Goal: Transaction & Acquisition: Purchase product/service

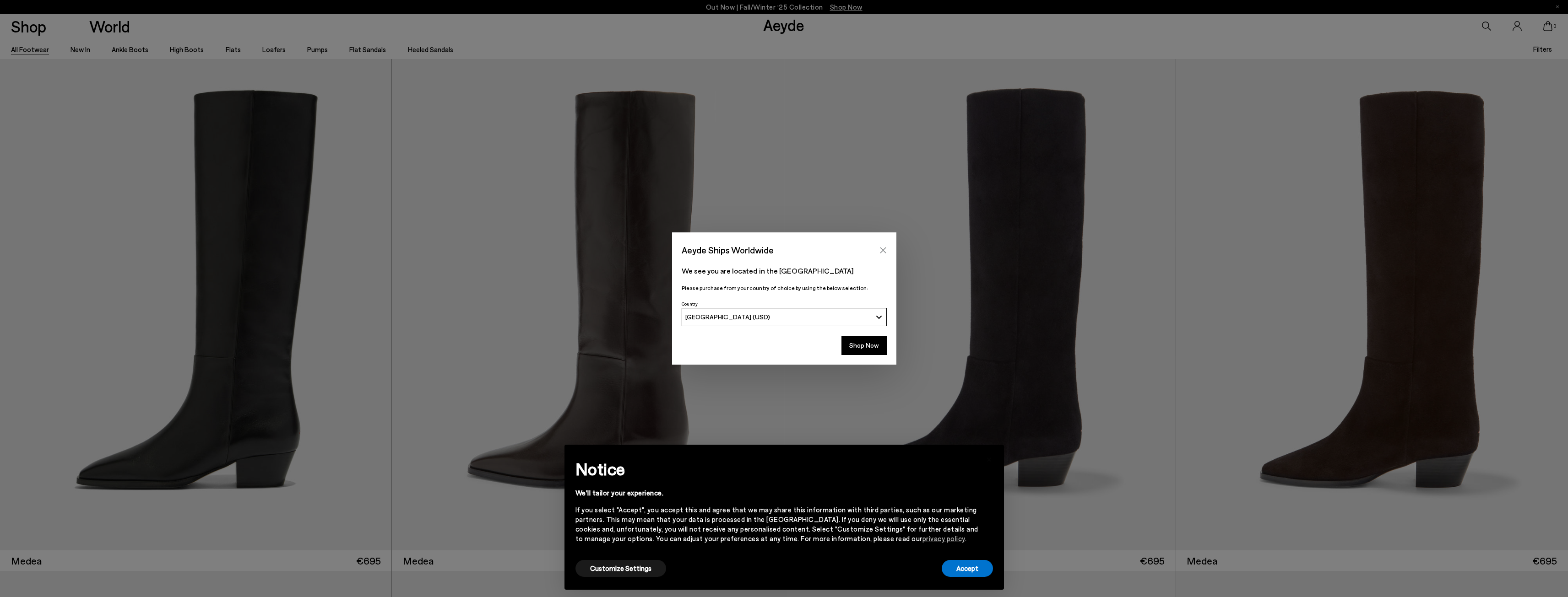
click at [881, 249] on icon "Close" at bounding box center [883, 250] width 6 height 6
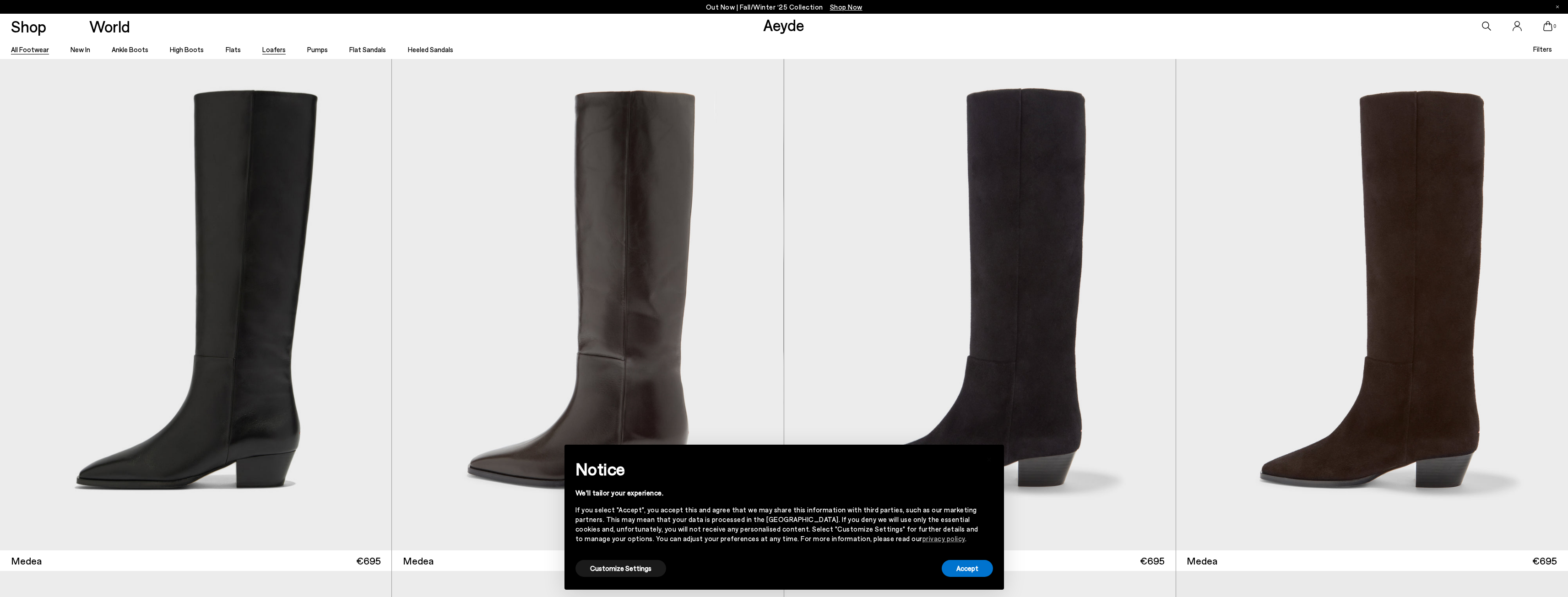
click at [271, 46] on link "Loafers" at bounding box center [274, 49] width 23 height 8
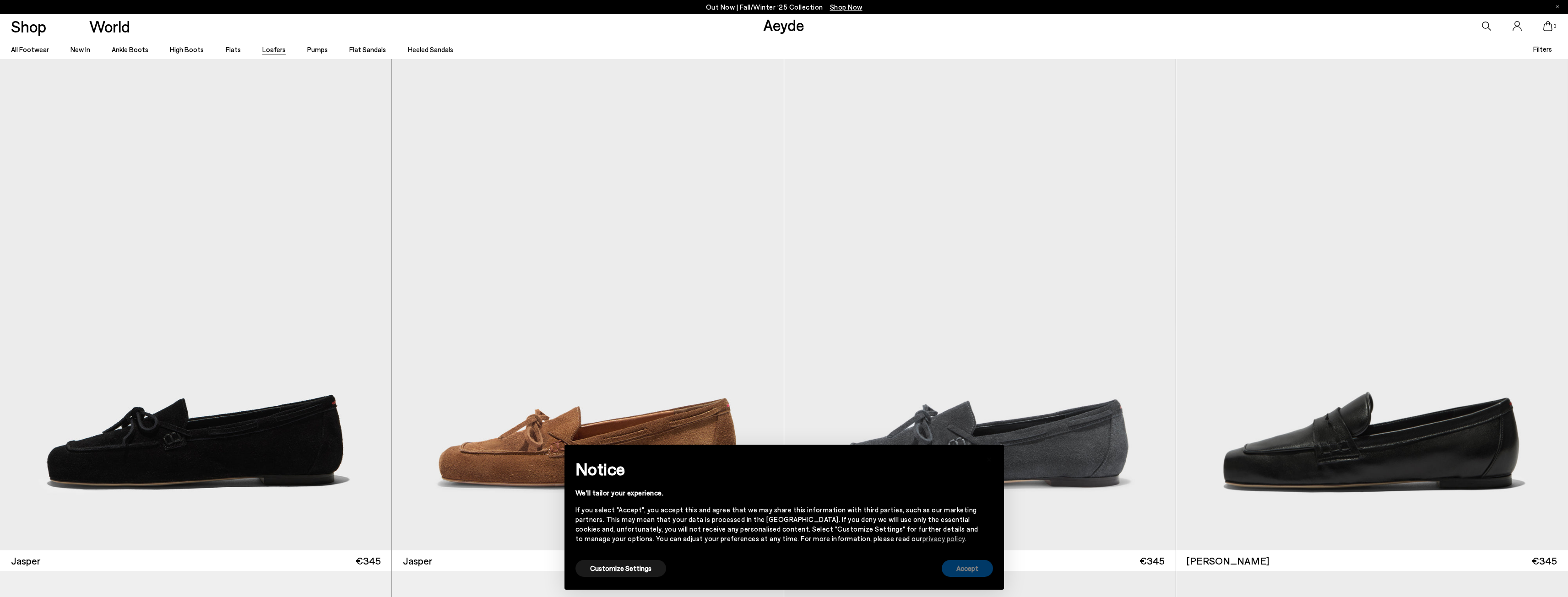
click at [970, 571] on button "Accept" at bounding box center [967, 569] width 51 height 17
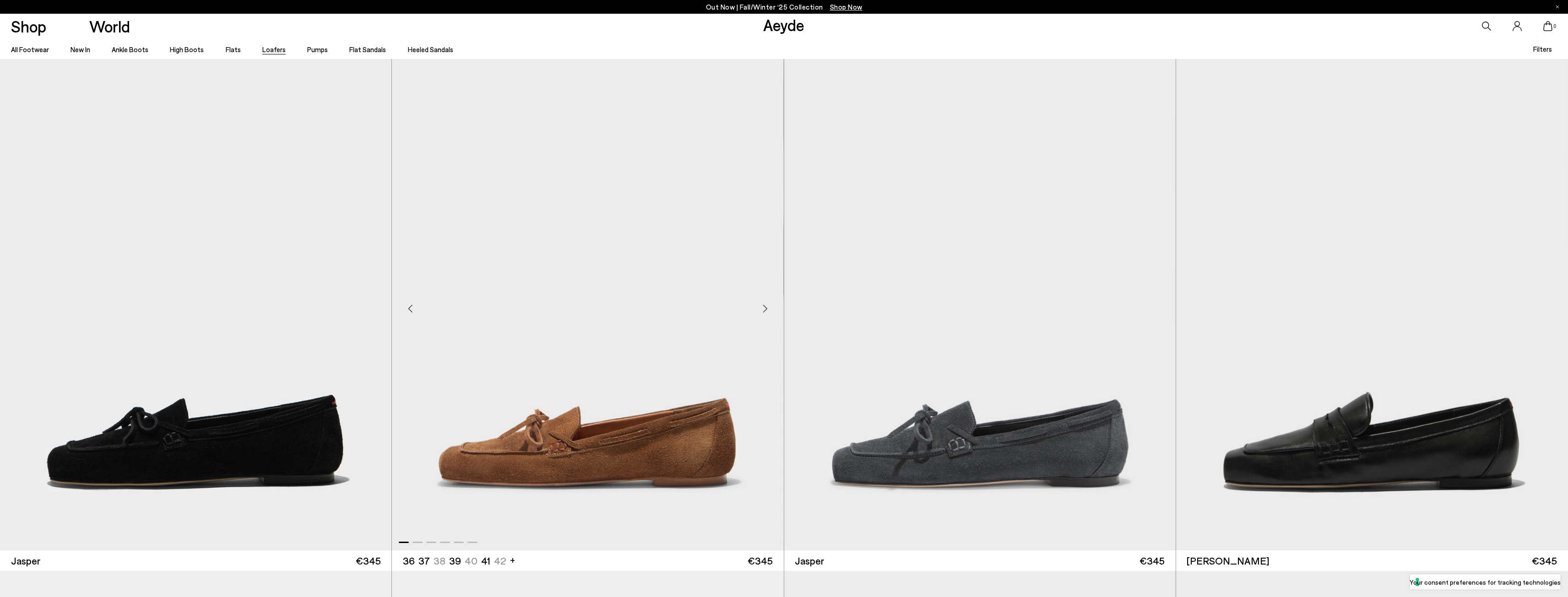
click at [609, 448] on img "1 / 6" at bounding box center [587, 305] width 391 height 491
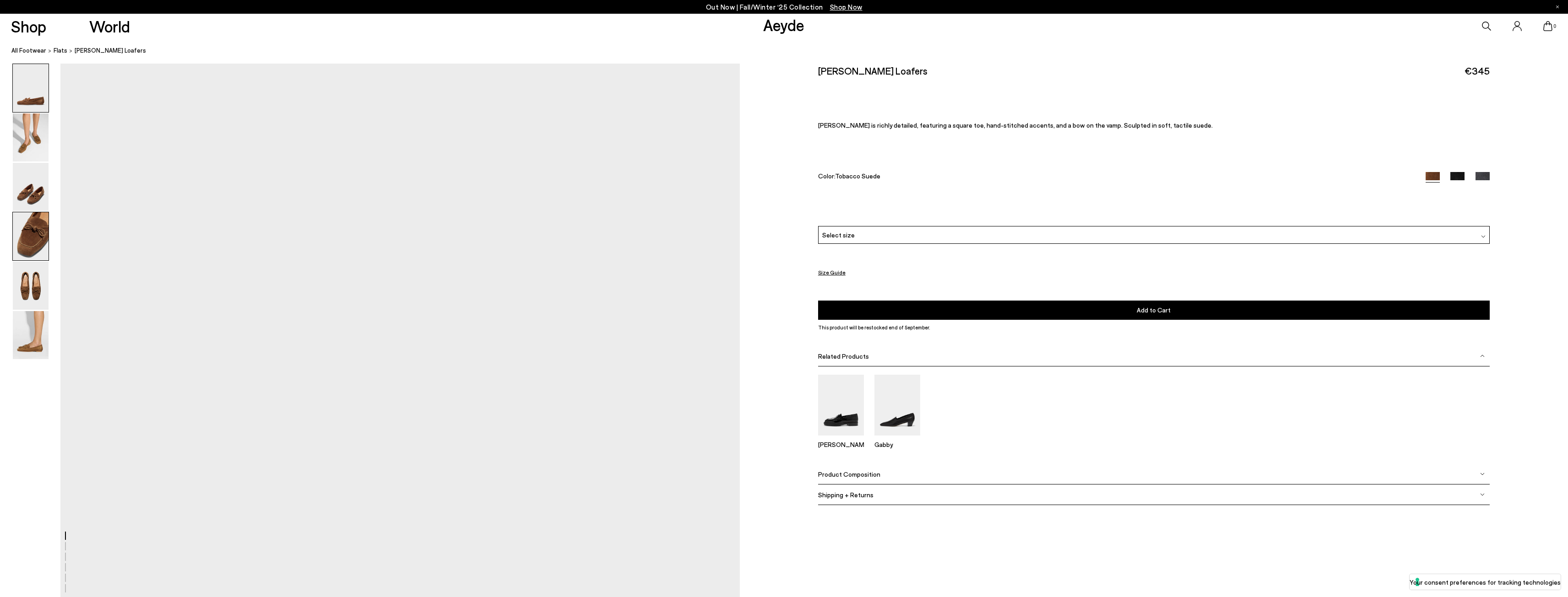
click at [40, 223] on img at bounding box center [31, 236] width 35 height 48
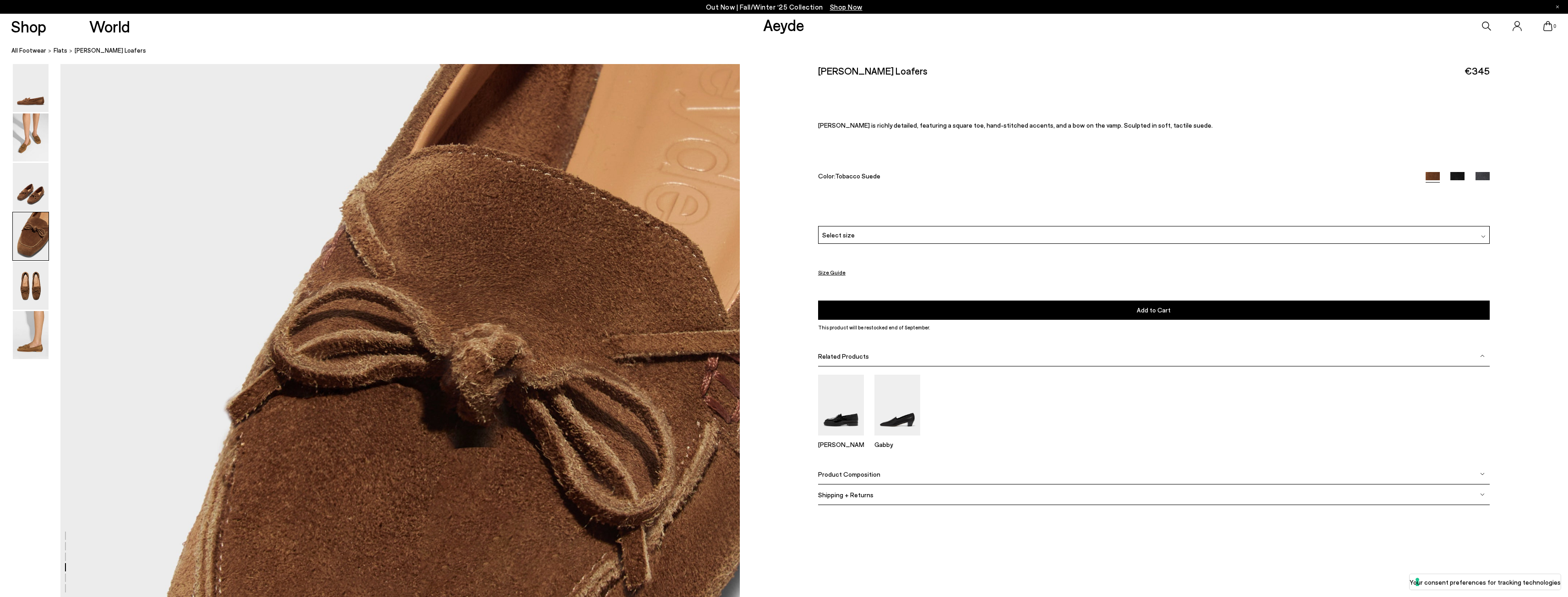
scroll to position [2720, 0]
click at [34, 328] on img at bounding box center [31, 335] width 35 height 48
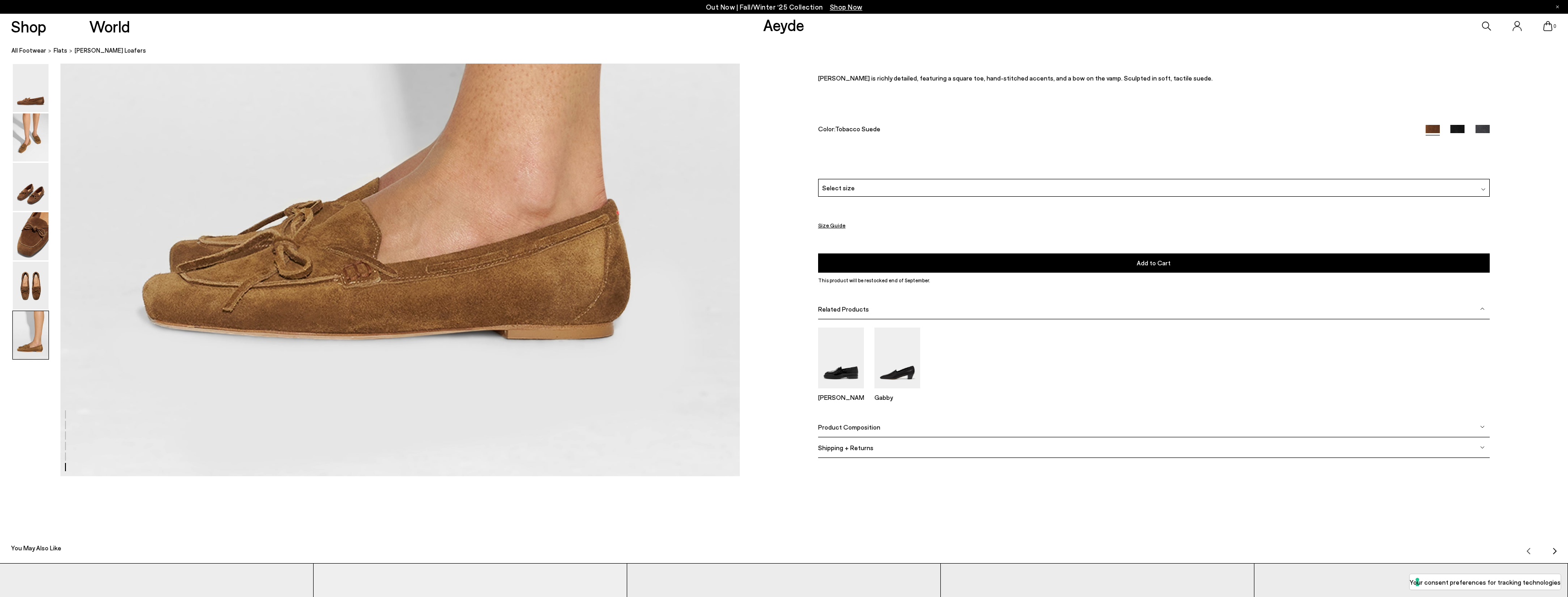
scroll to position [4951, 0]
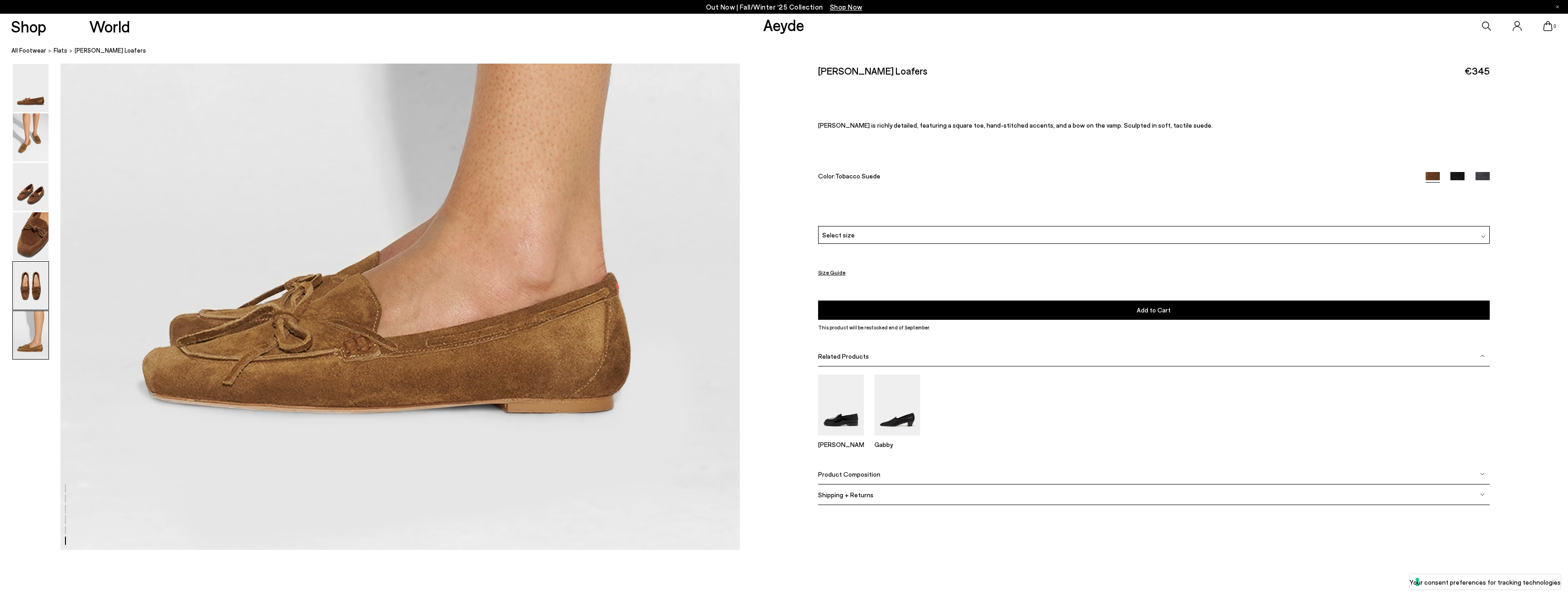
click at [27, 276] on img at bounding box center [31, 285] width 35 height 48
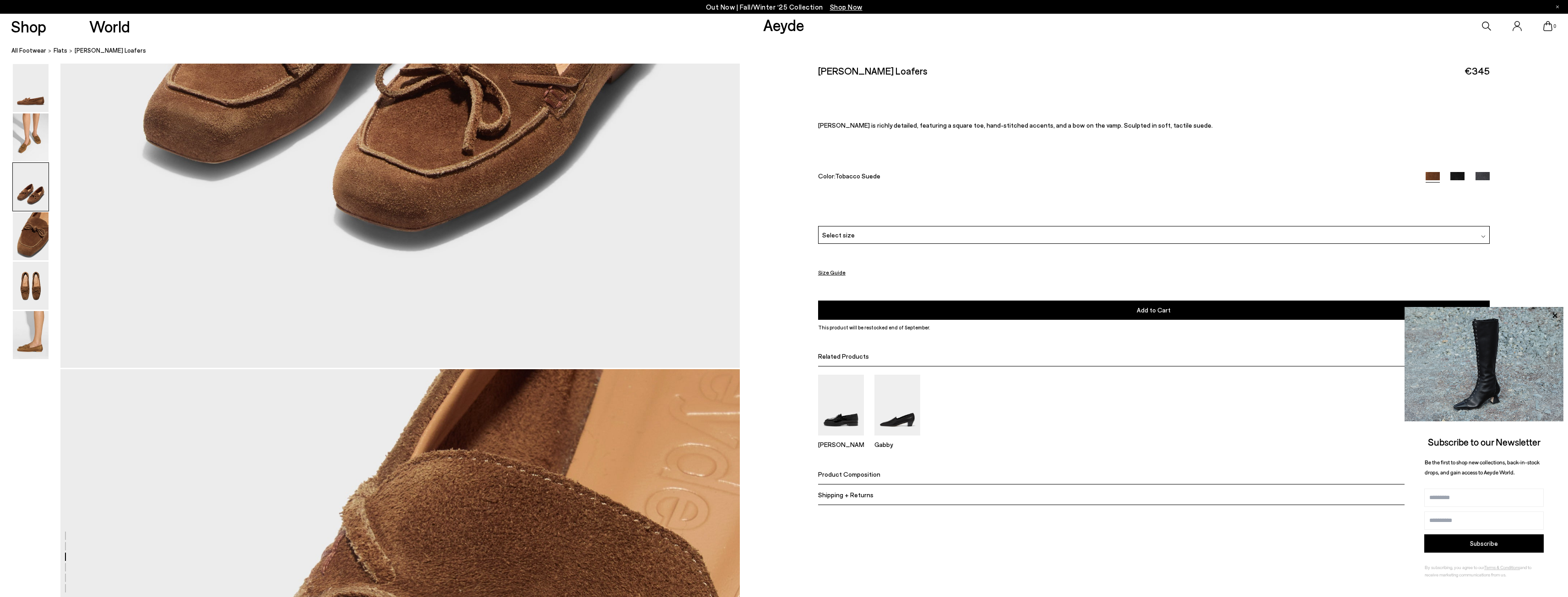
scroll to position [2324, 0]
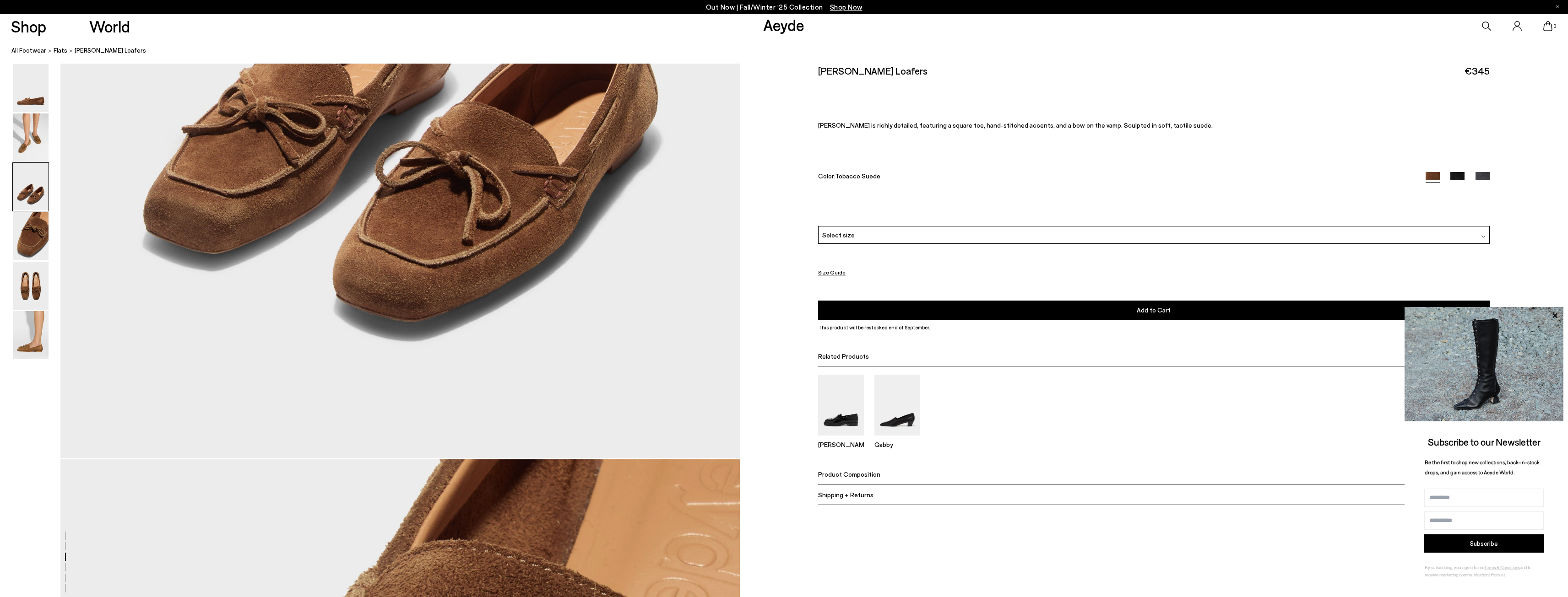
click at [854, 233] on div "Select size" at bounding box center [1154, 235] width 672 height 18
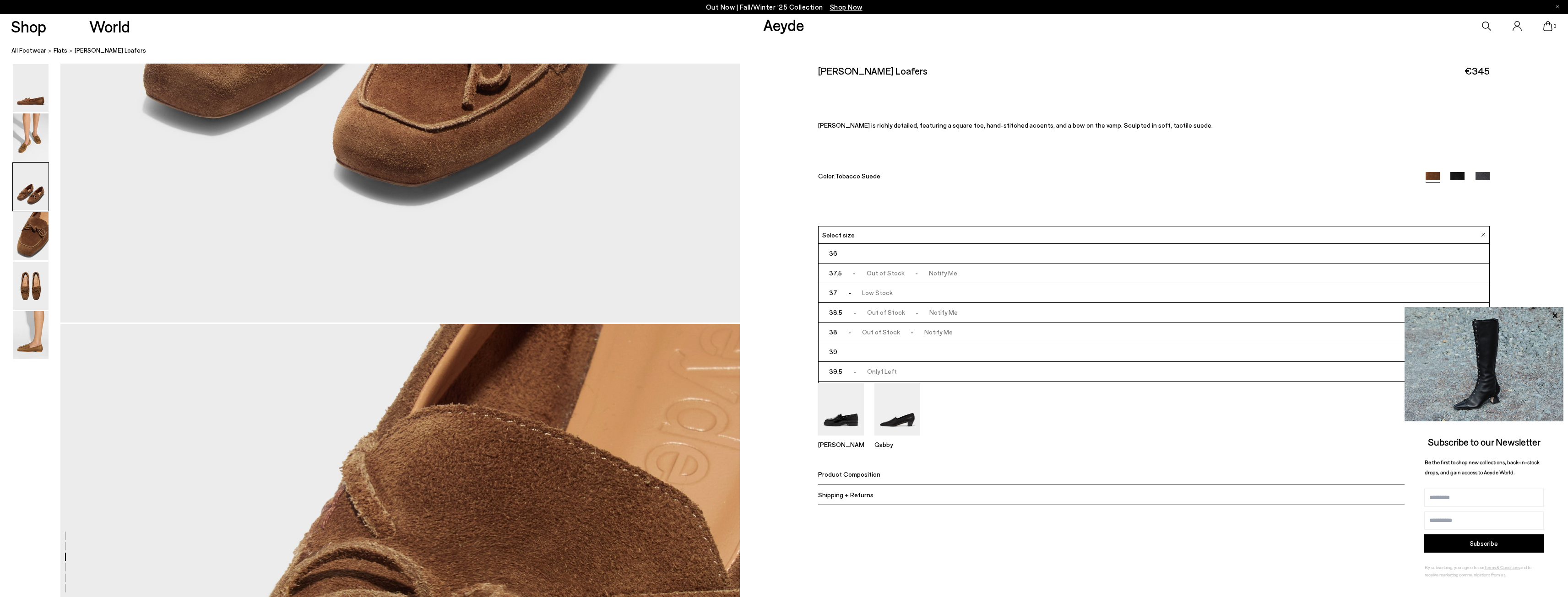
scroll to position [2499, 0]
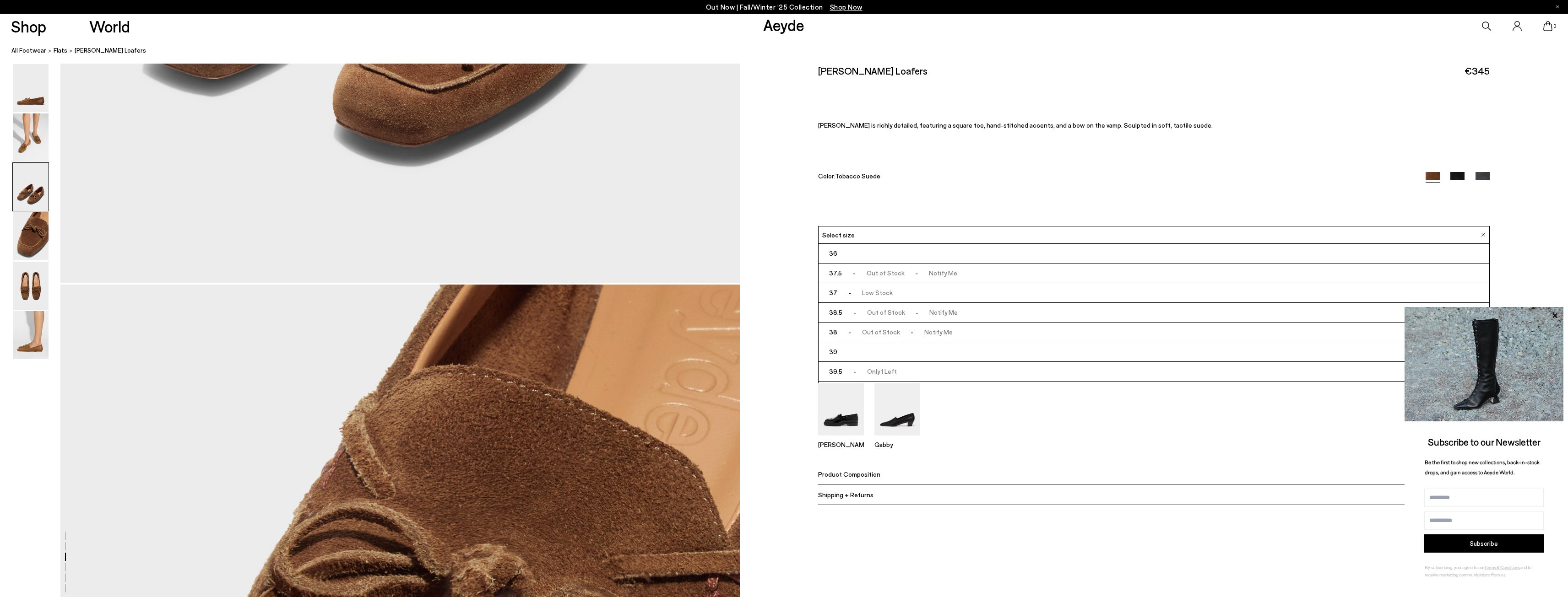
click at [841, 365] on span "39.5" at bounding box center [836, 372] width 13 height 13
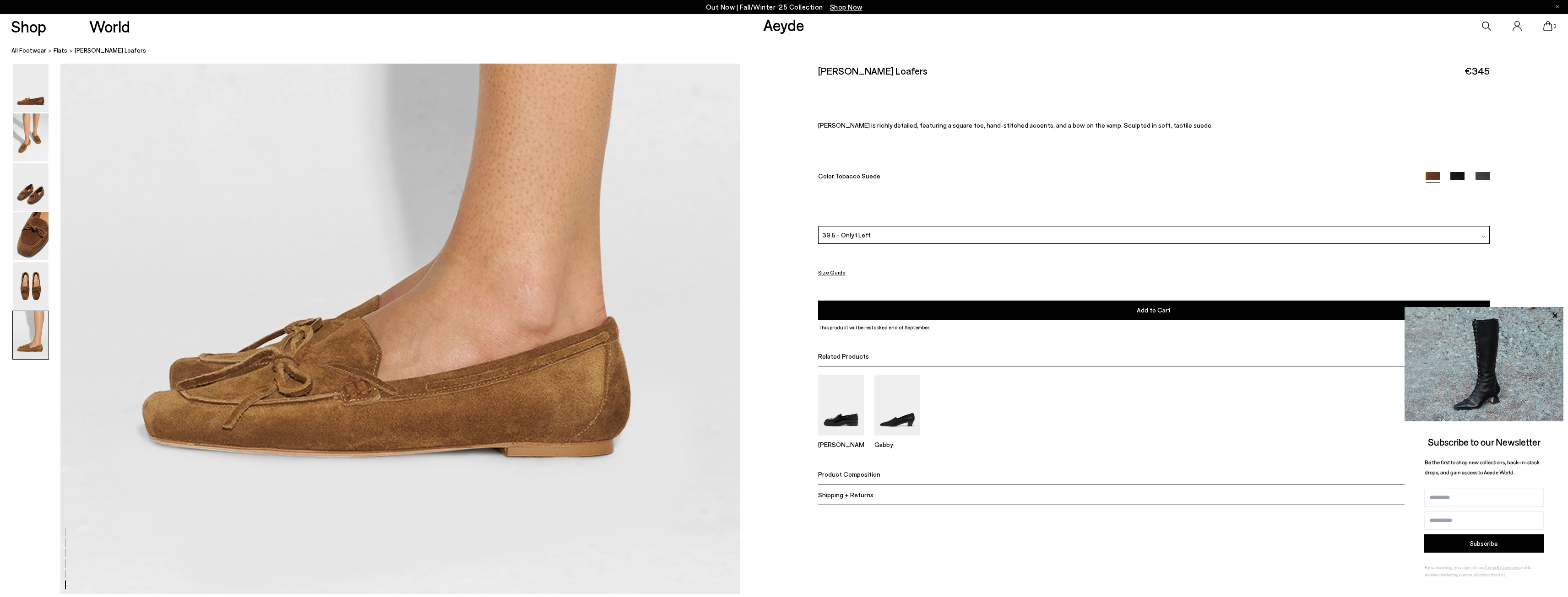
scroll to position [4935, 0]
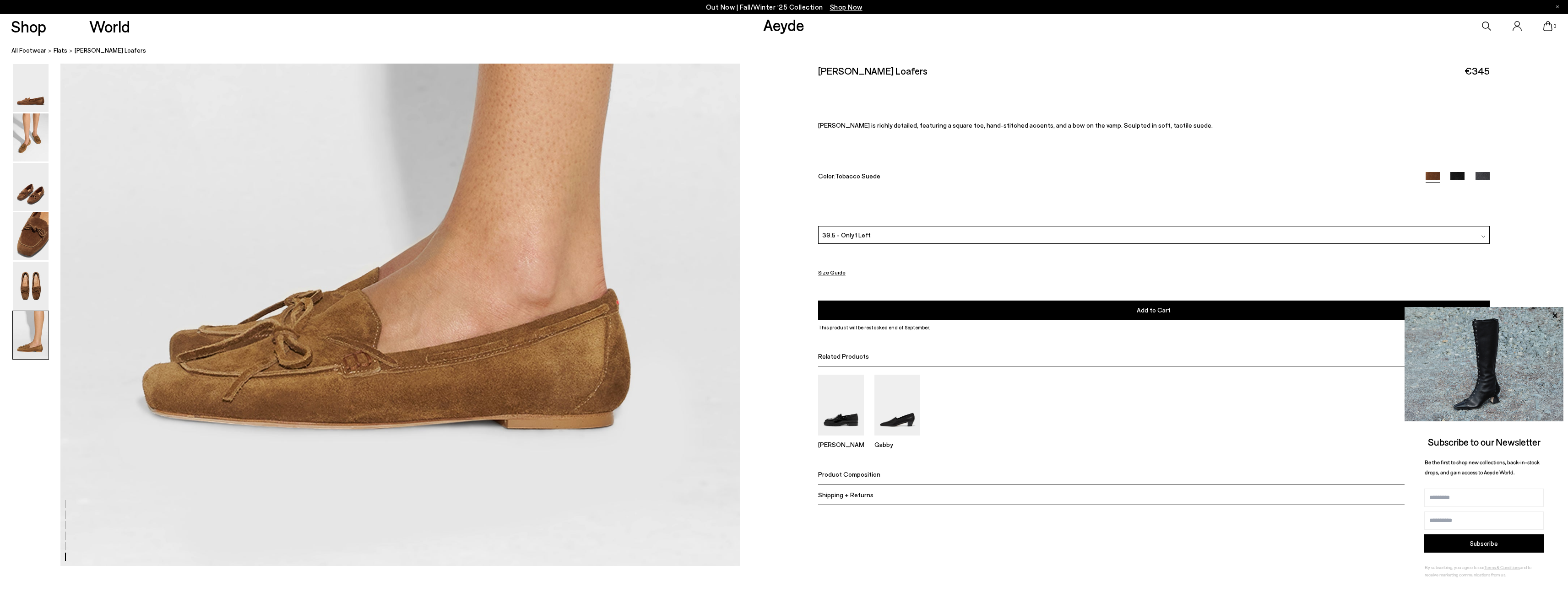
click at [839, 276] on button "Size Guide" at bounding box center [831, 272] width 28 height 13
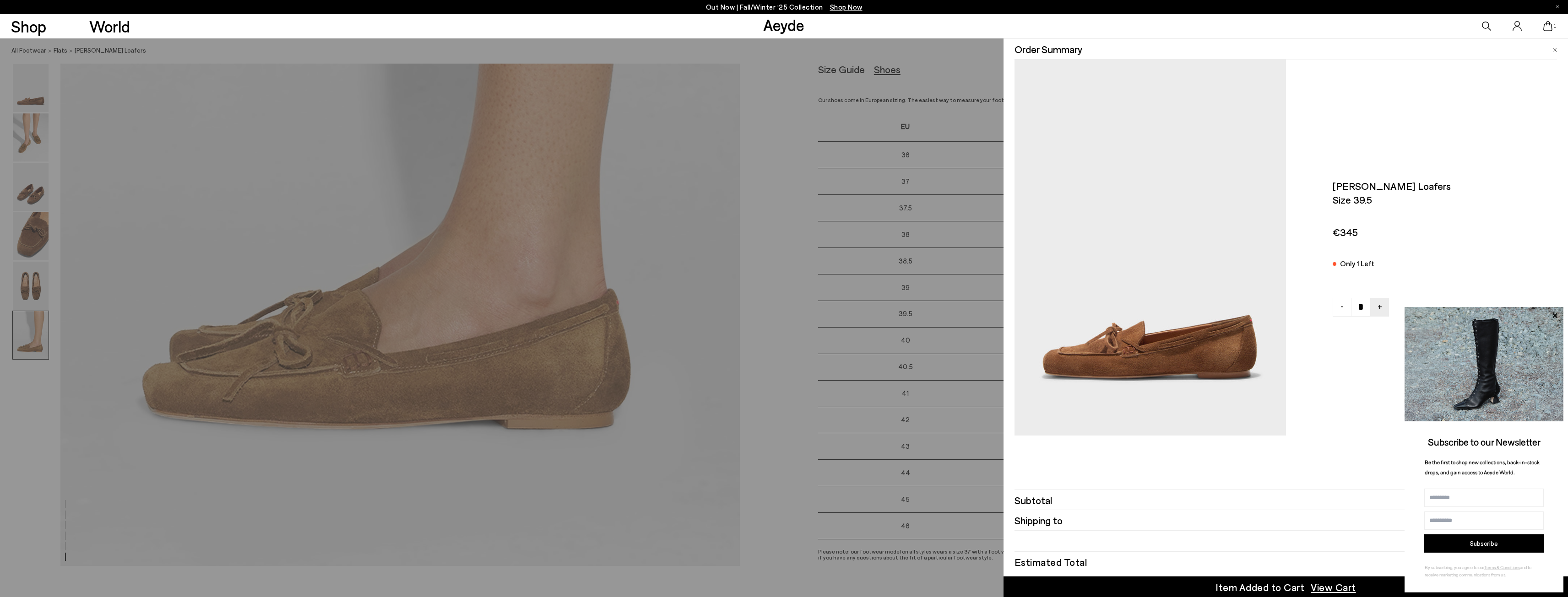
click at [1556, 48] on span at bounding box center [1554, 48] width 4 height 12
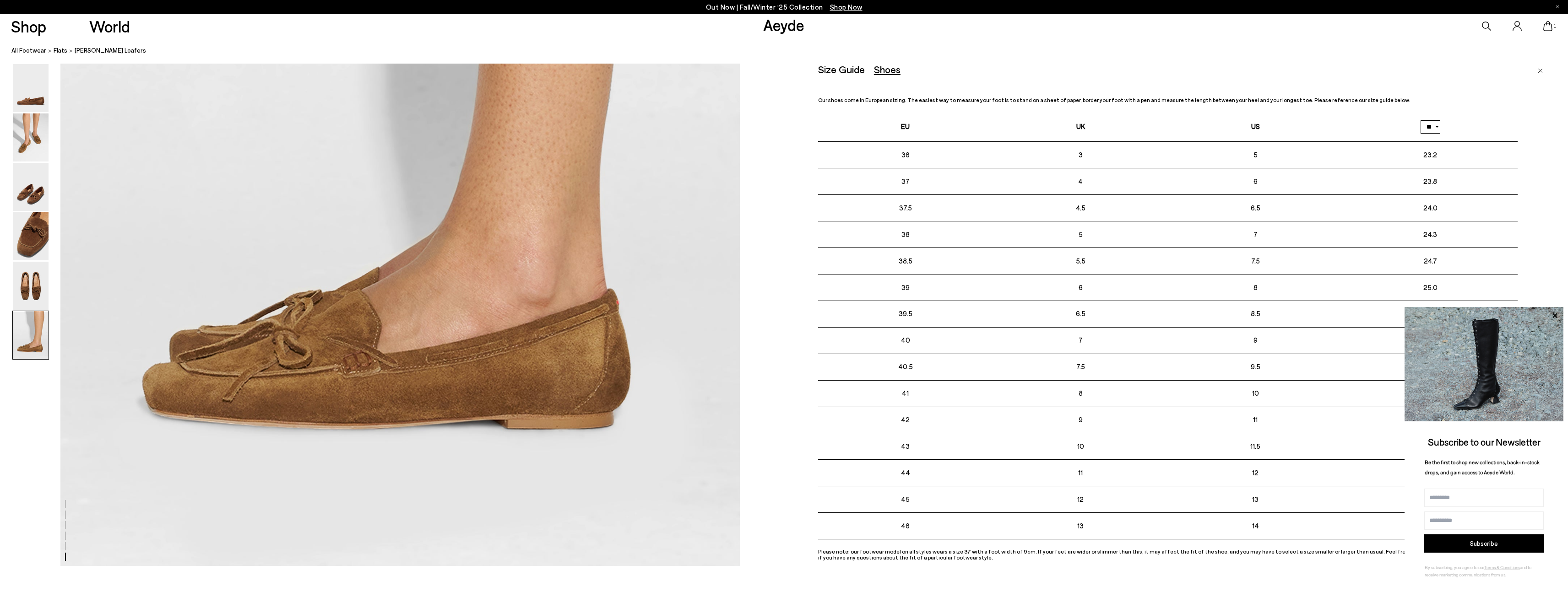
click at [1537, 68] on link "Close" at bounding box center [1540, 69] width 5 height 11
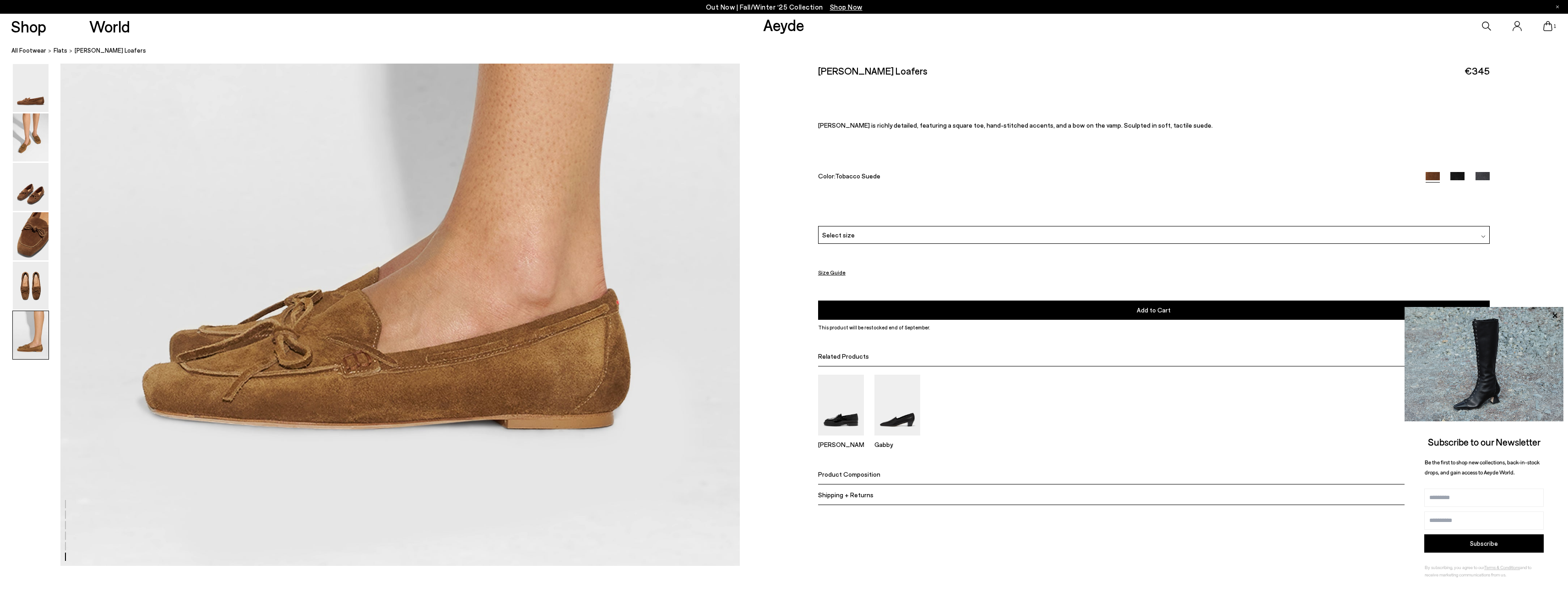
click at [1023, 232] on div "Select size" at bounding box center [1154, 235] width 672 height 18
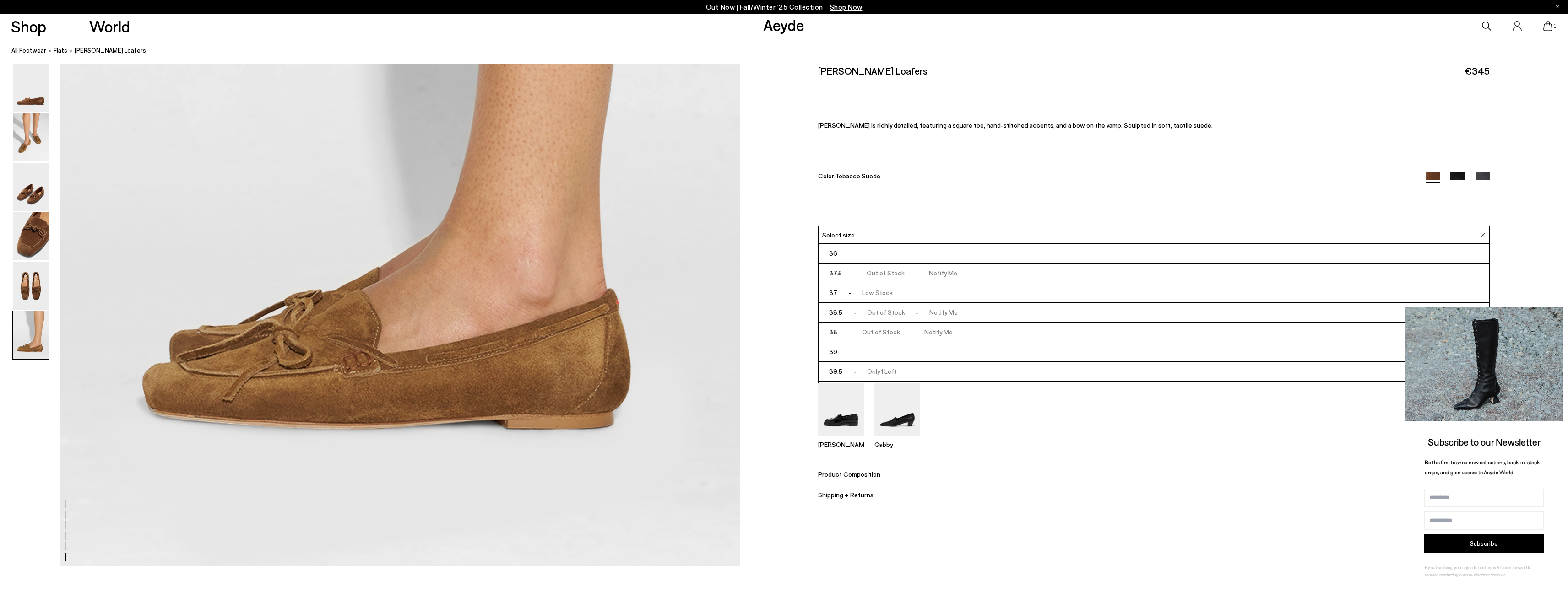
click at [1555, 312] on icon at bounding box center [1554, 315] width 12 height 12
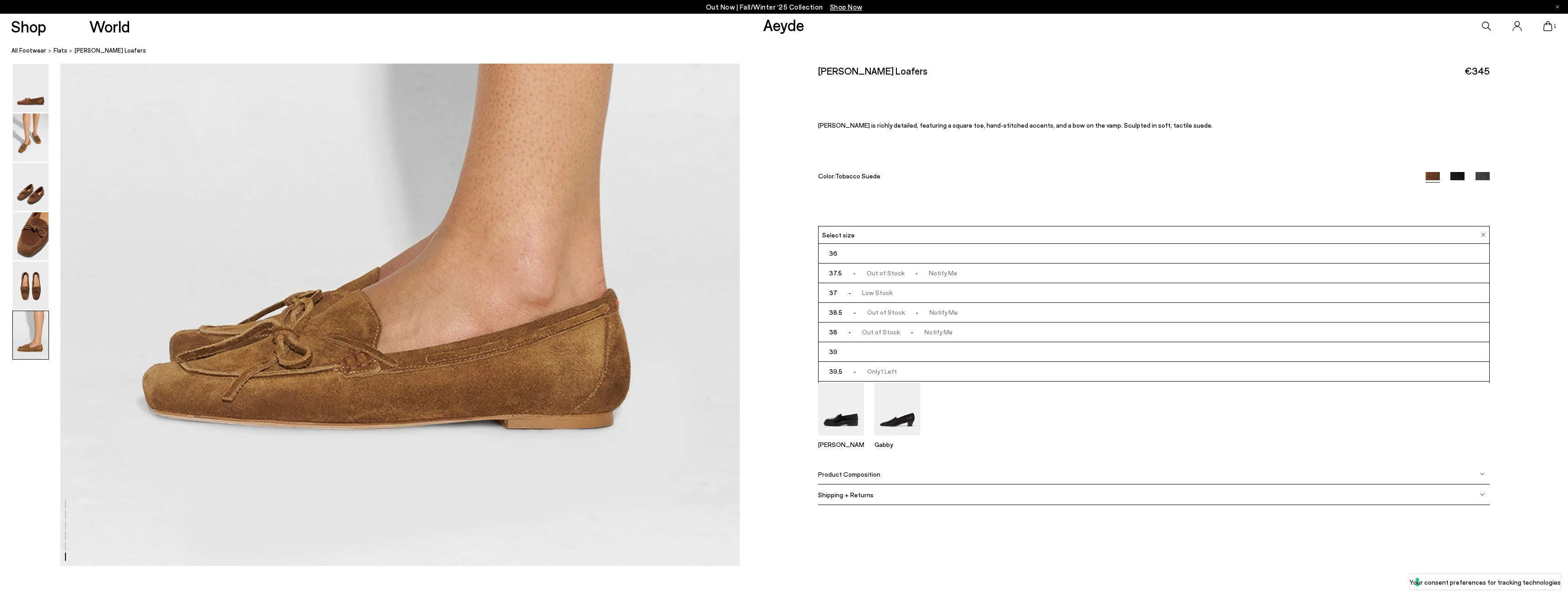
drag, startPoint x: 1489, startPoint y: 288, endPoint x: 1489, endPoint y: 298, distance: 10.0
click at [1489, 298] on ul "36 37.5 - Out of Stock - Notify Me 37 - Low Stock - -" at bounding box center [1154, 313] width 672 height 139
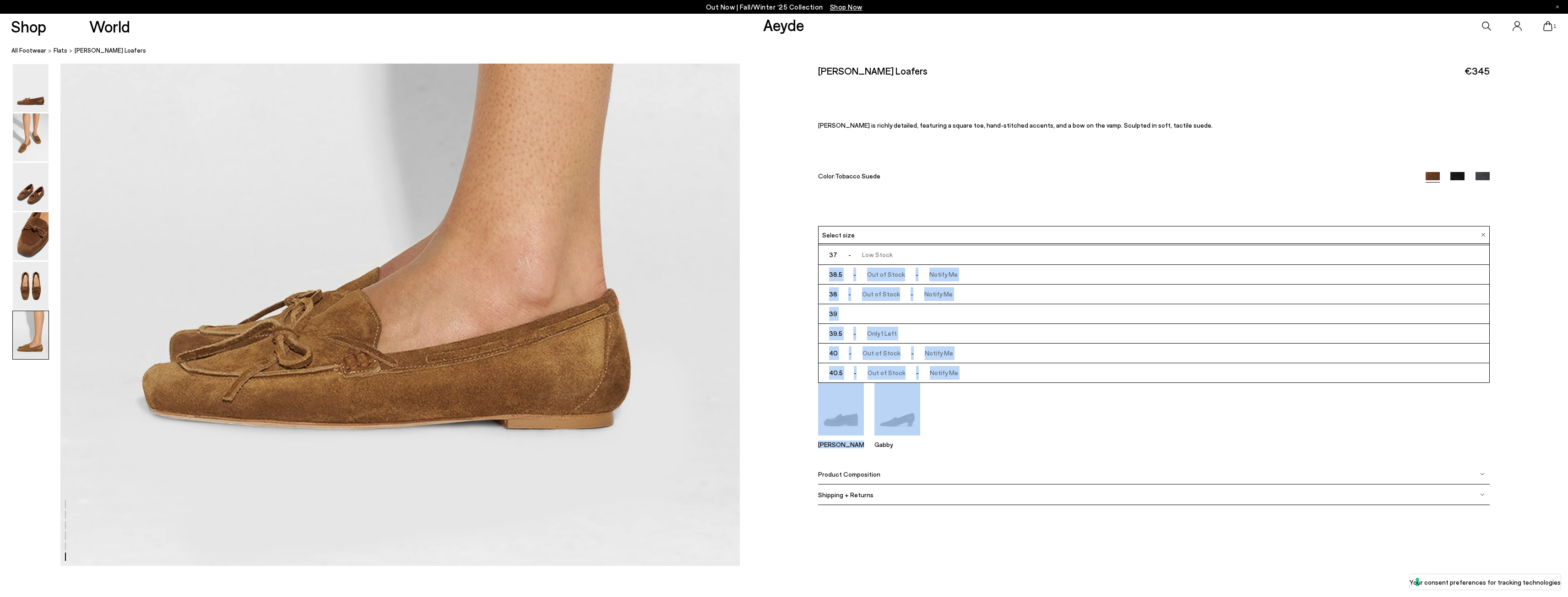
drag, startPoint x: 1487, startPoint y: 299, endPoint x: 1487, endPoint y: 383, distance: 84.0
click at [1487, 383] on div "Size Guide Shoes Belt Our shoes come in European sizing. The easiest way to mea…" at bounding box center [1154, 293] width 828 height 460
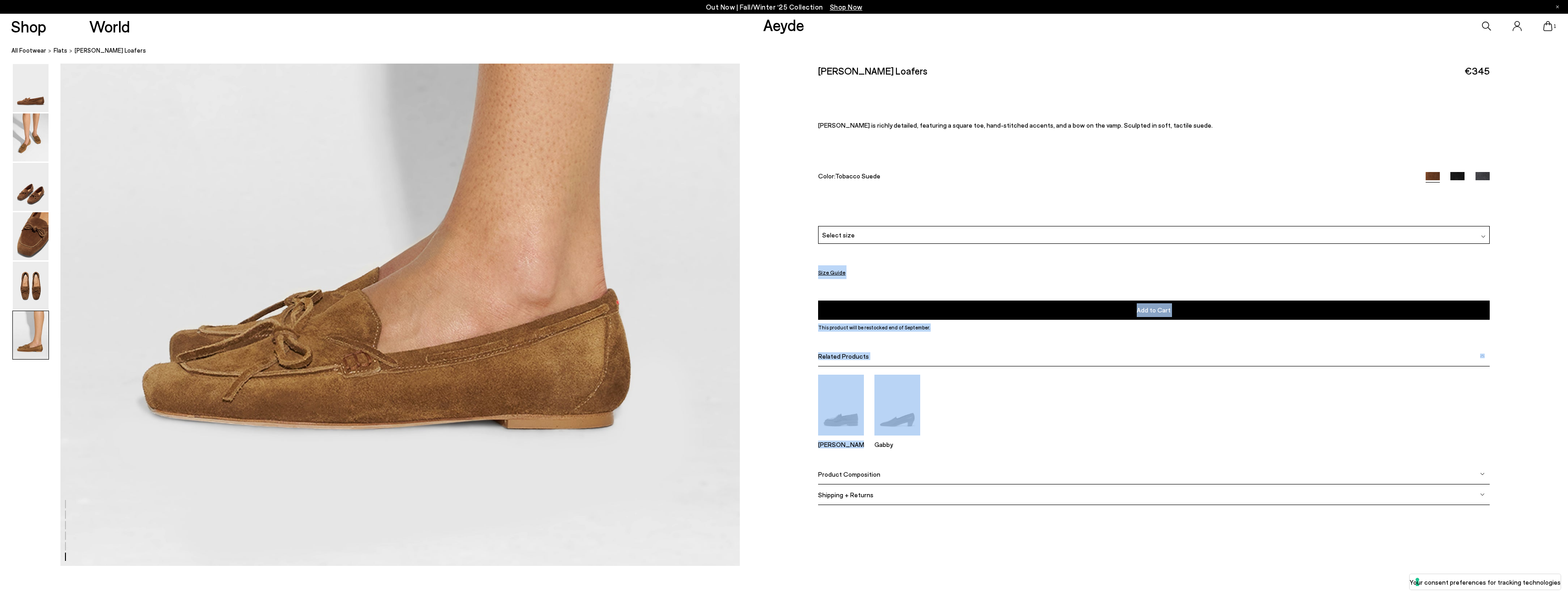
click at [1176, 273] on div "Size Guide" at bounding box center [1154, 272] width 672 height 13
click at [904, 238] on div "Select size" at bounding box center [1154, 235] width 672 height 18
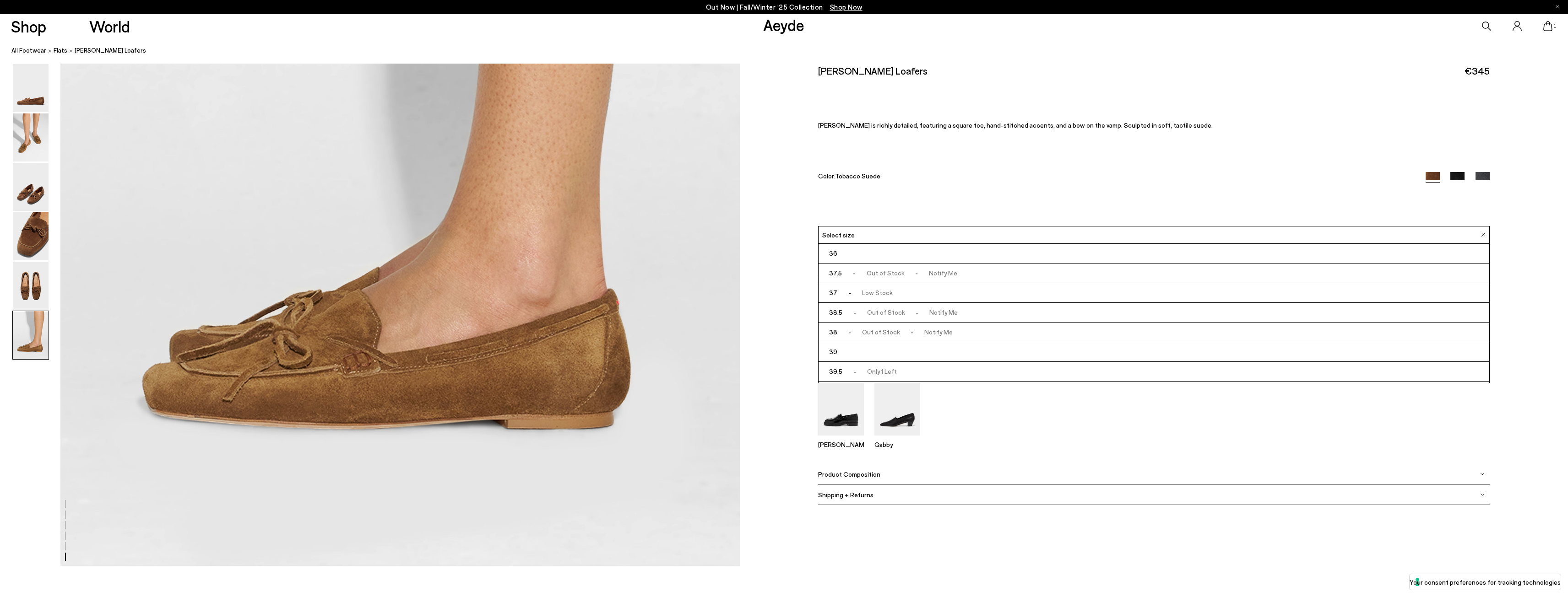
click at [891, 404] on span "- Out of Stock - Notify Me" at bounding box center [900, 411] width 116 height 13
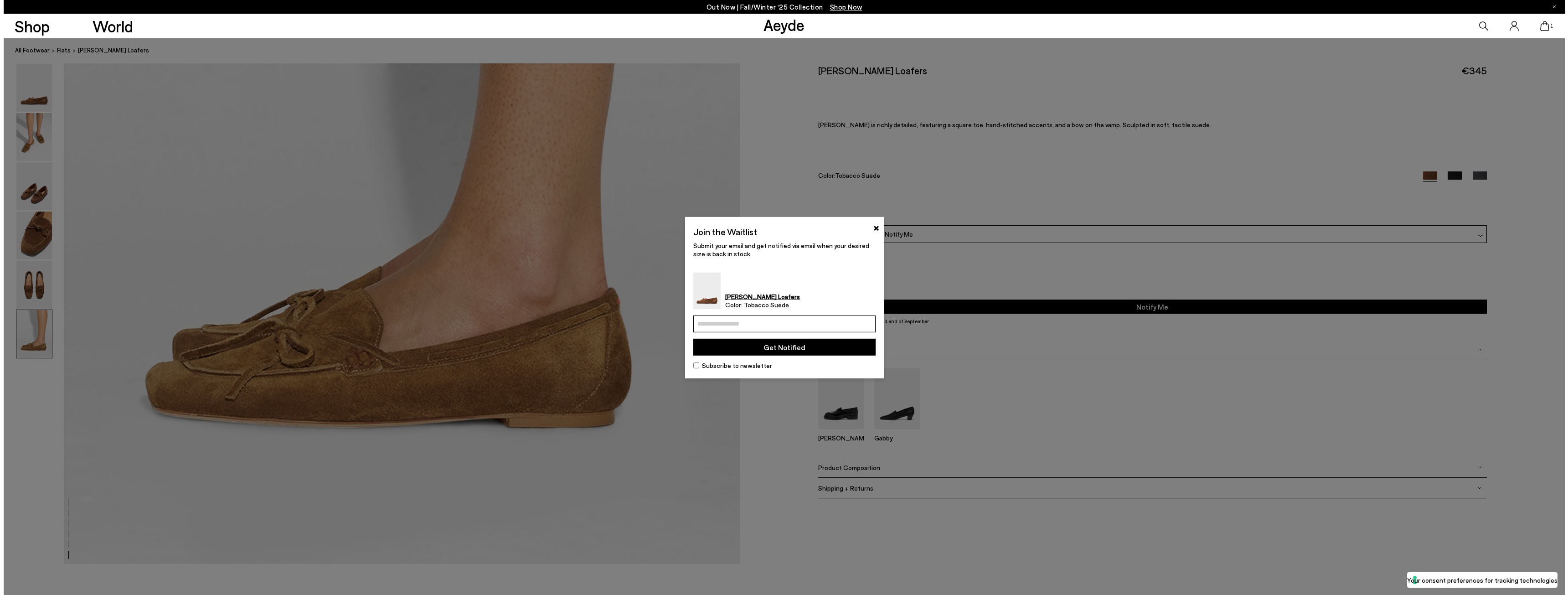
scroll to position [4941, 0]
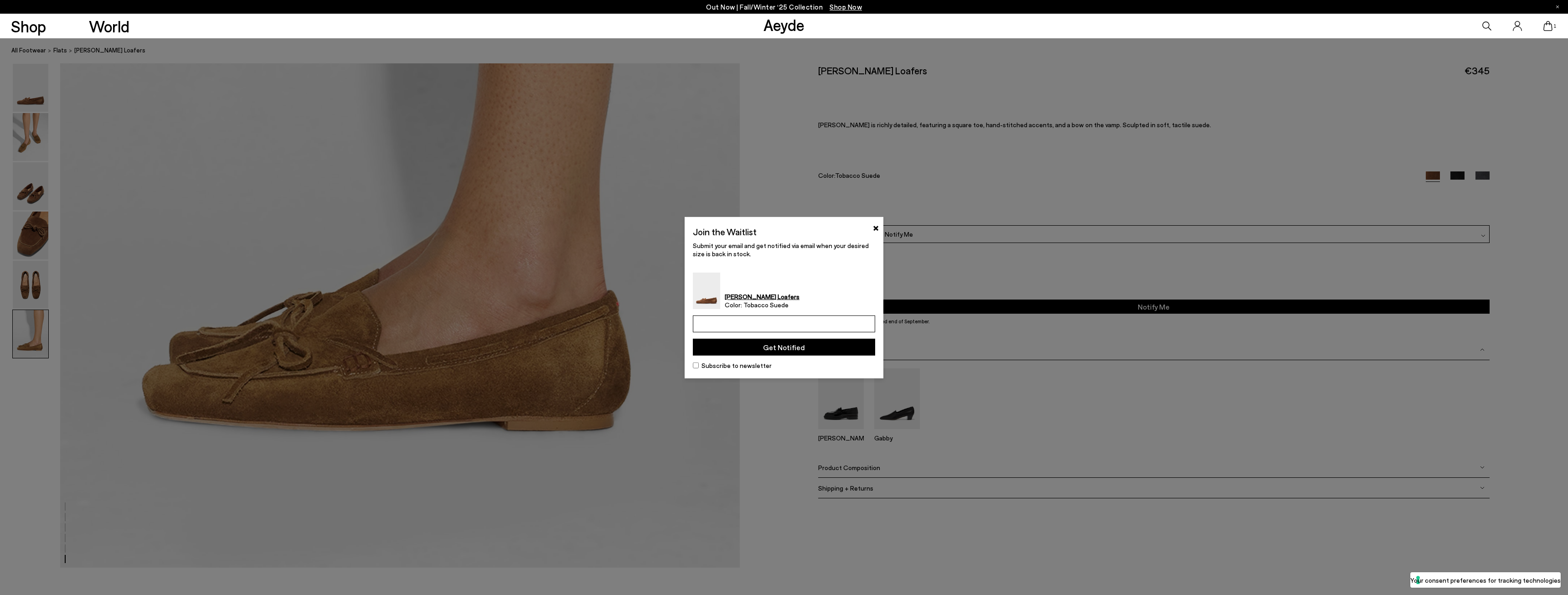
click at [719, 325] on input "email" at bounding box center [784, 324] width 183 height 17
type input "**********"
click at [776, 346] on button "Get Notified" at bounding box center [784, 347] width 183 height 17
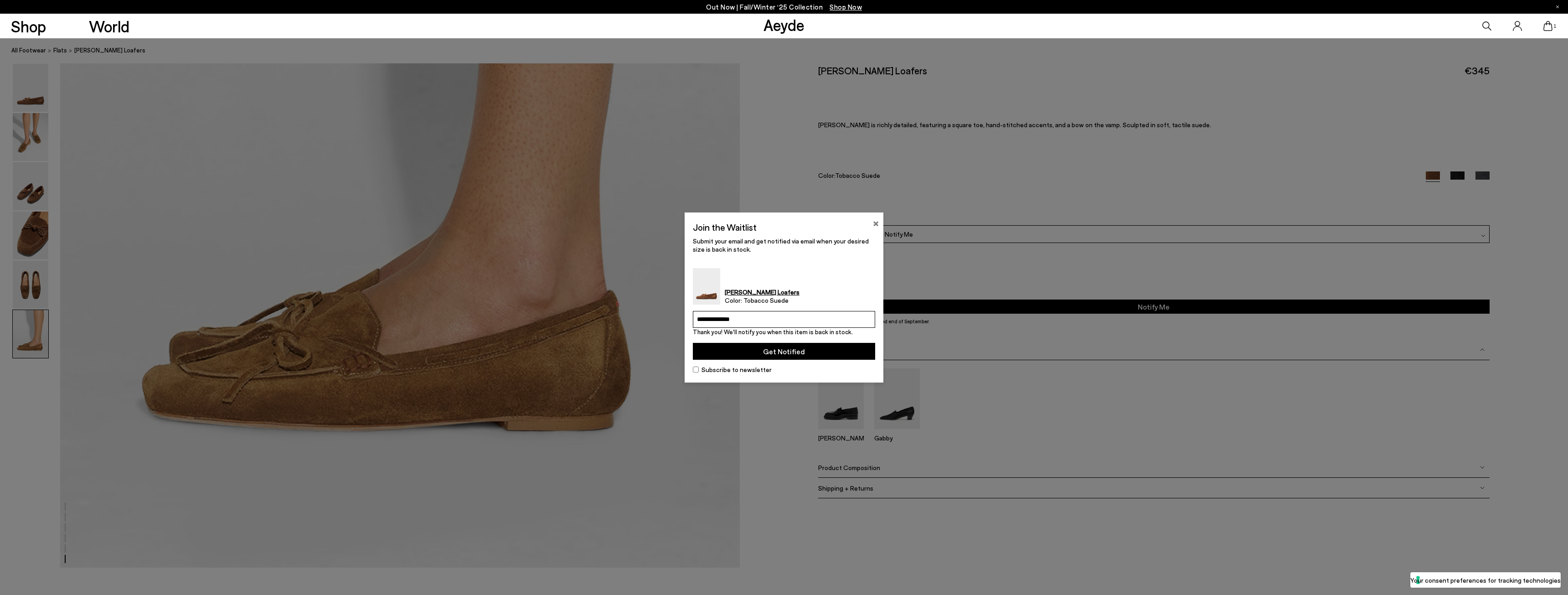
click at [876, 222] on button "×" at bounding box center [876, 222] width 6 height 11
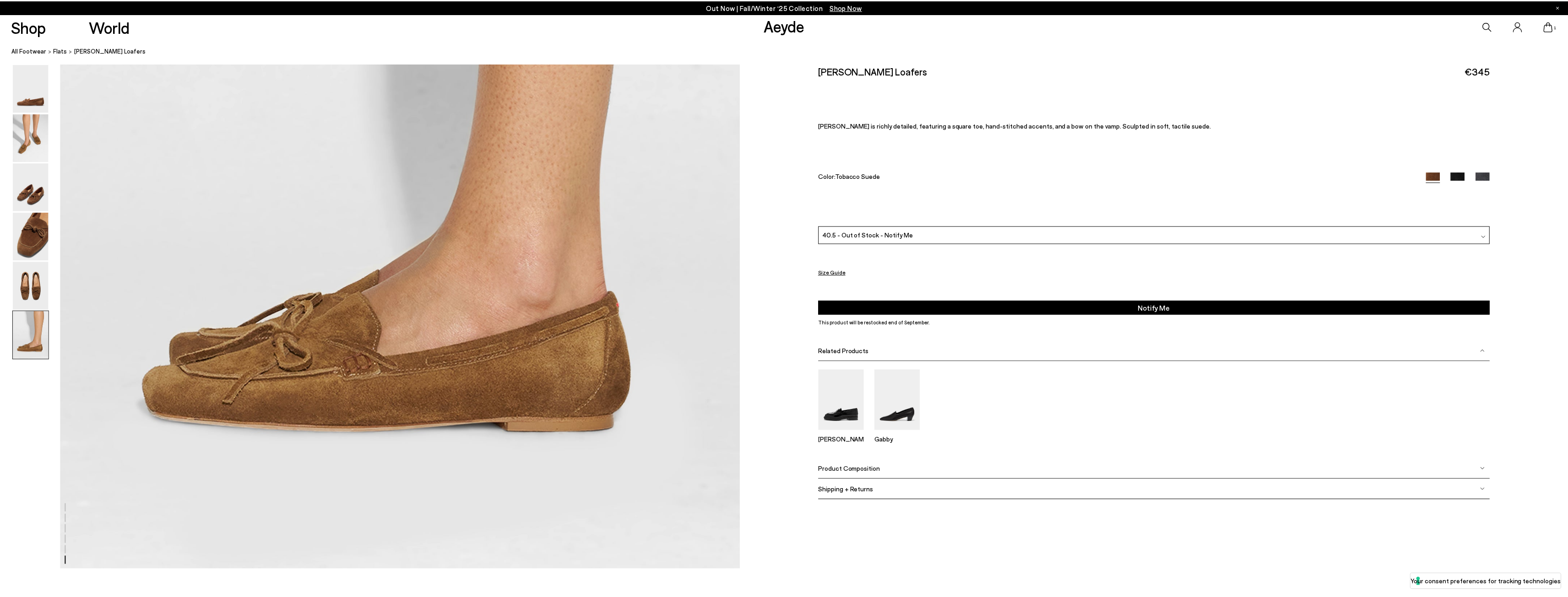
scroll to position [4935, 0]
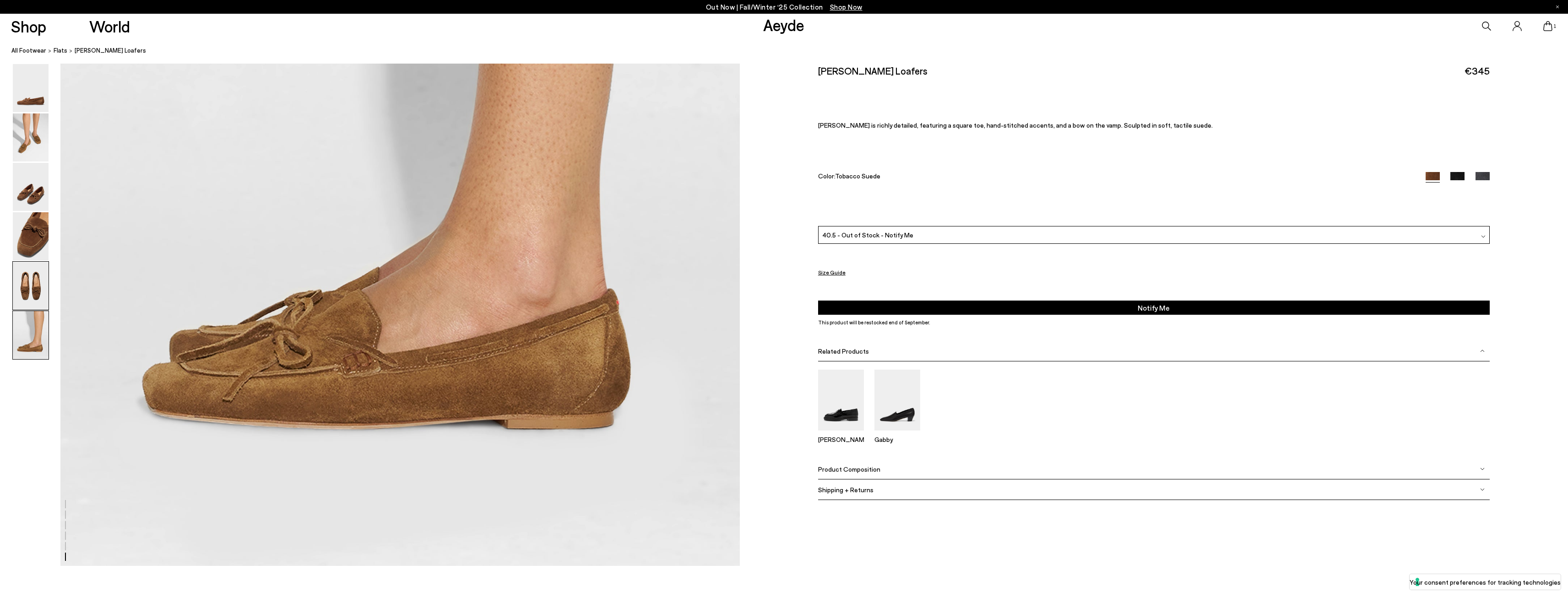
click at [35, 290] on img at bounding box center [31, 285] width 35 height 48
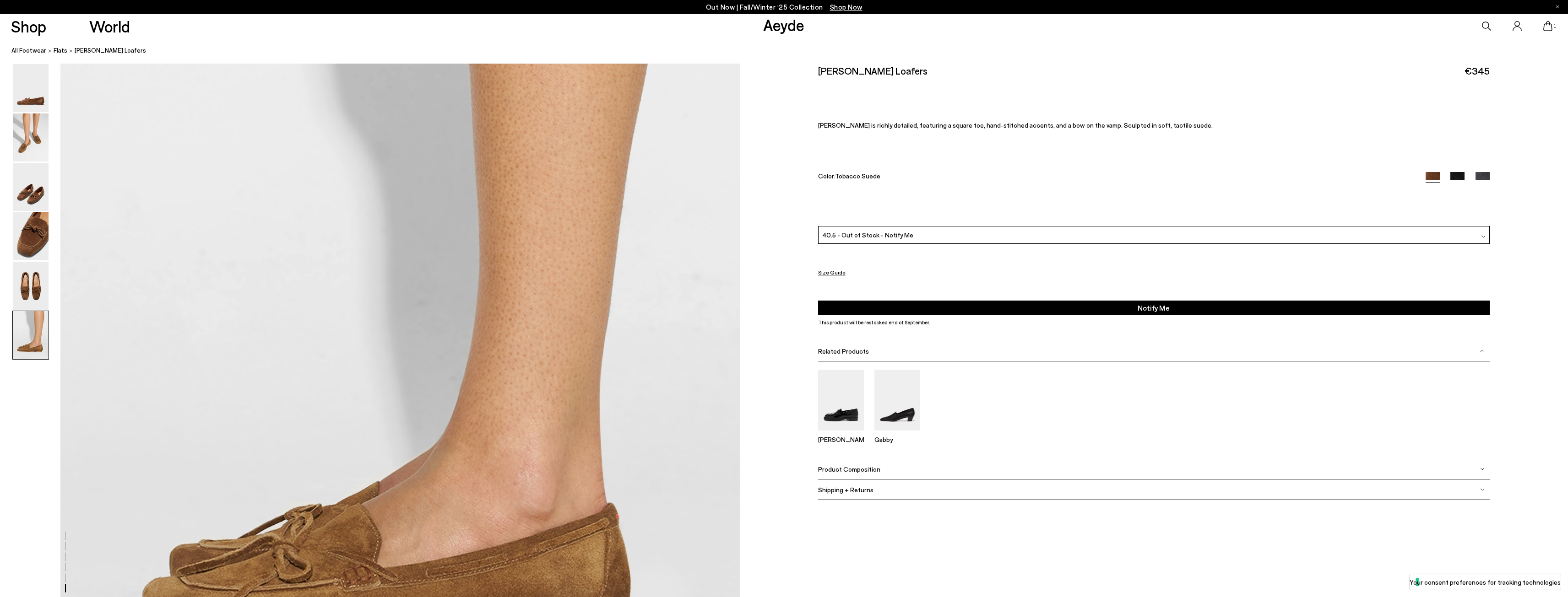
scroll to position [4862, 0]
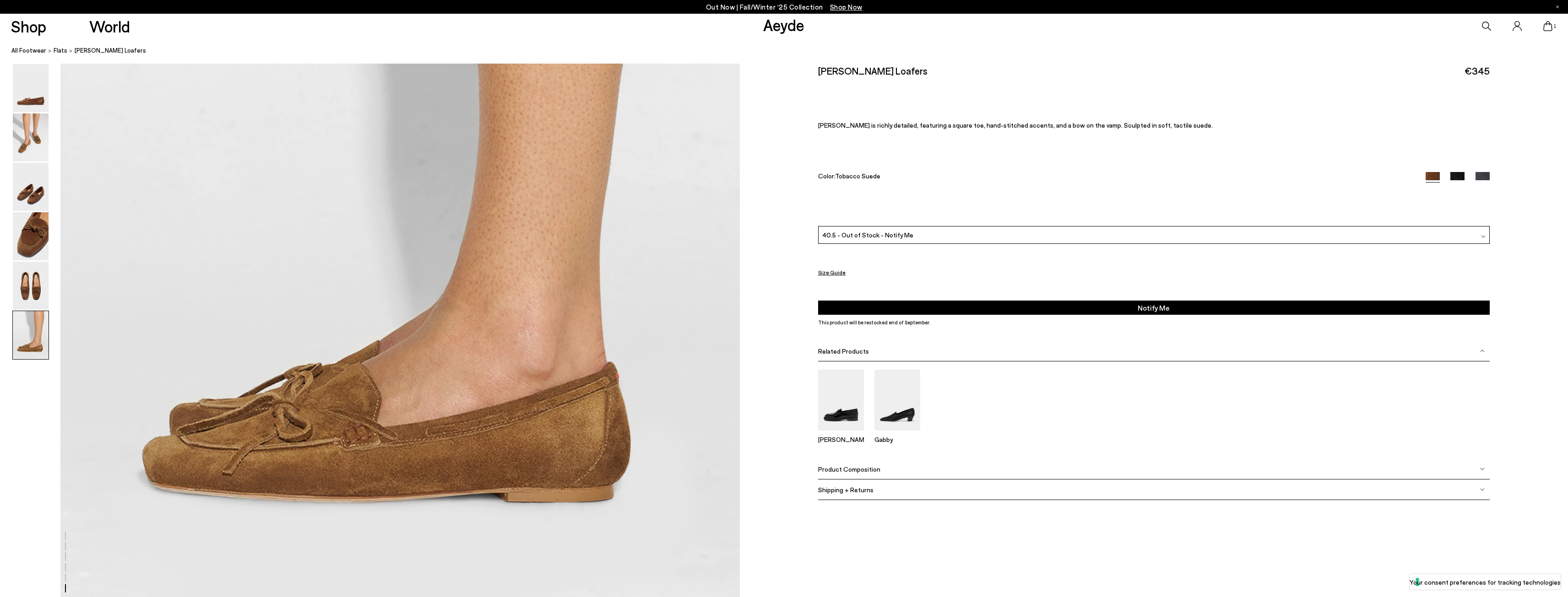
click at [836, 271] on button "Size Guide" at bounding box center [831, 272] width 28 height 13
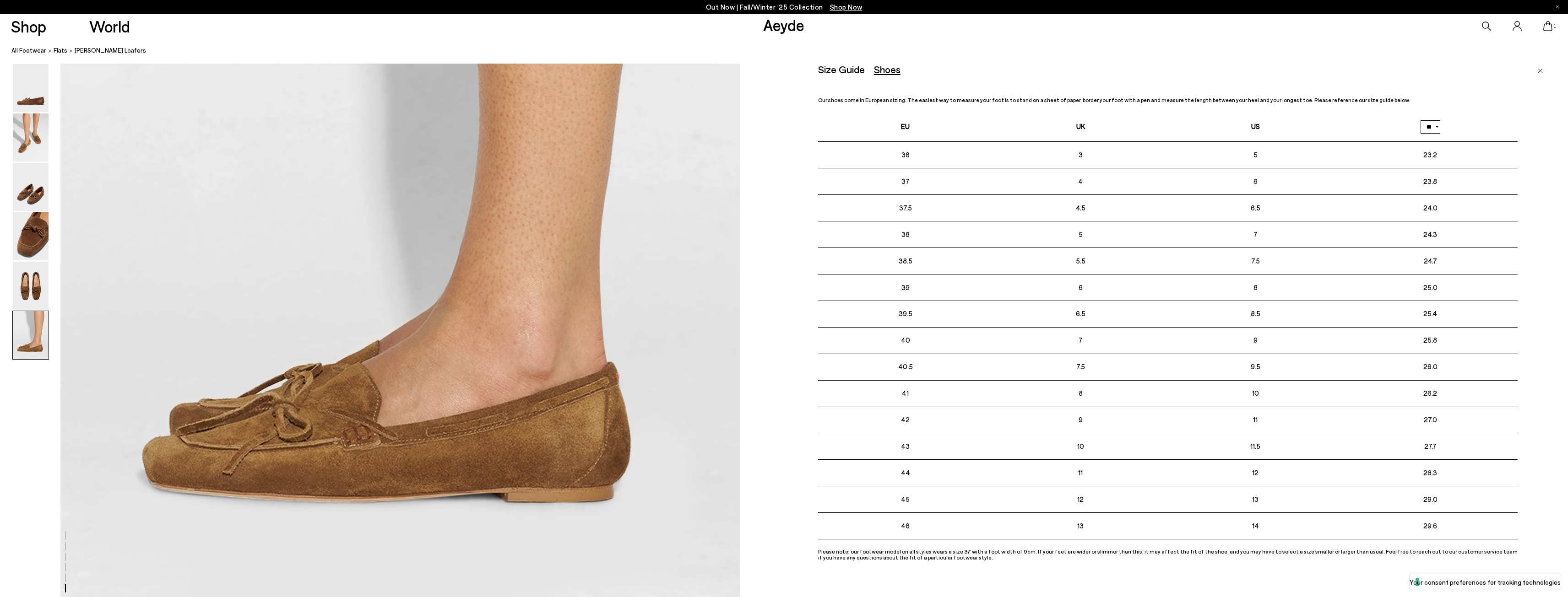
click at [1539, 70] on img "Close" at bounding box center [1540, 70] width 5 height 4
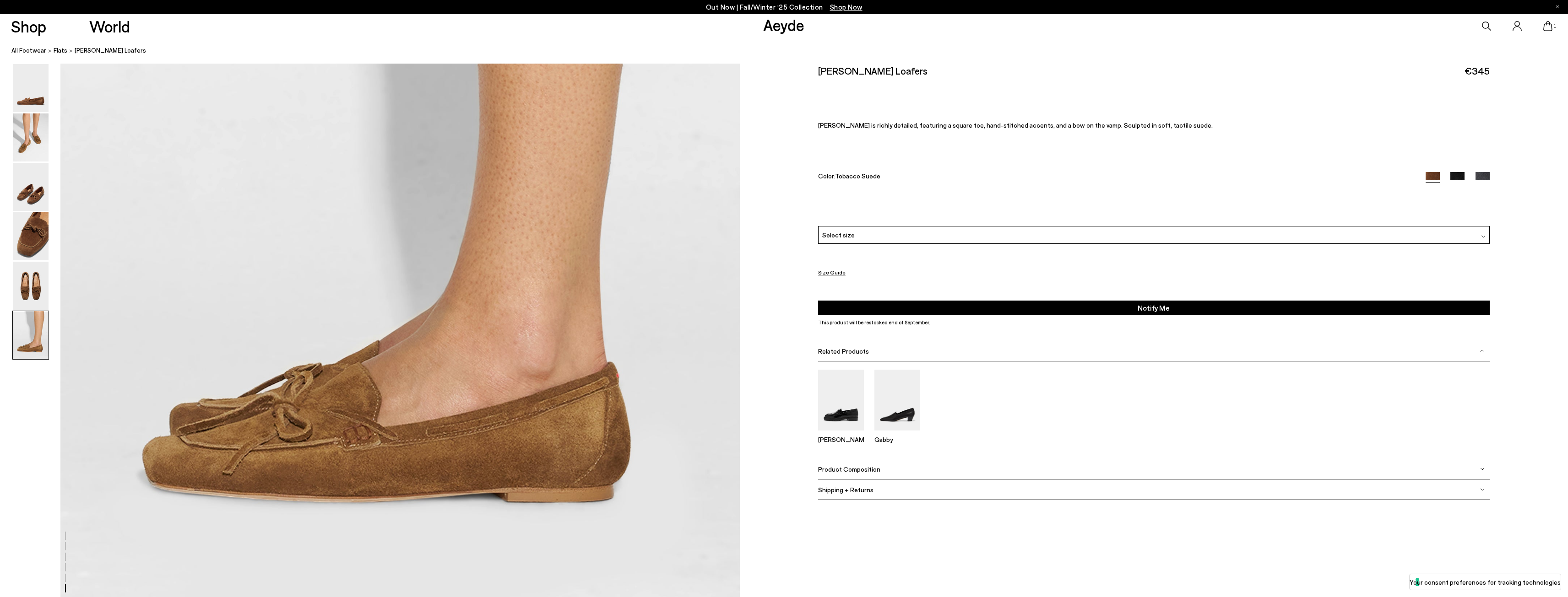
click at [872, 236] on div "Select size" at bounding box center [1154, 235] width 672 height 18
